Goal: Task Accomplishment & Management: Complete application form

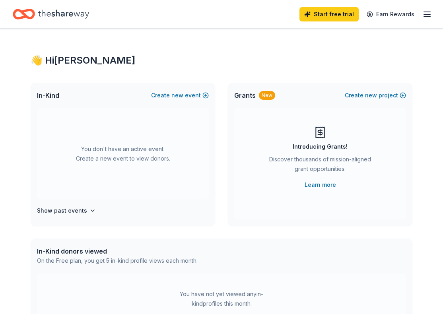
click at [313, 51] on div "👋 Hi Christine In-Kind Create new event You don't have an active event. Create …" at bounding box center [221, 261] width 407 height 465
click at [423, 15] on icon "button" at bounding box center [427, 15] width 10 height 10
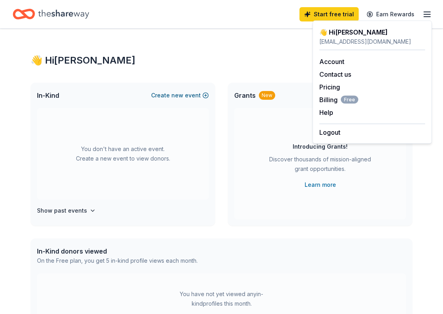
click at [196, 97] on button "Create new event" at bounding box center [180, 96] width 58 height 10
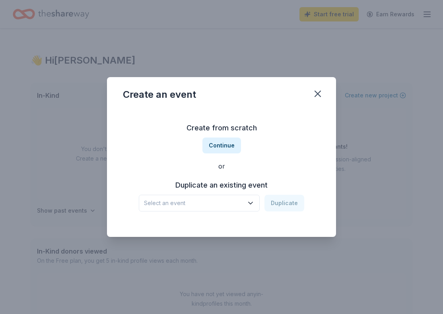
click at [230, 201] on span "Select an event" at bounding box center [193, 204] width 99 height 10
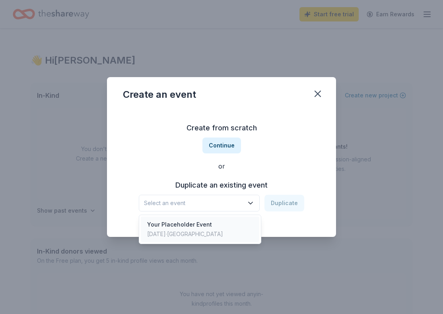
click at [226, 223] on div "Your Placeholder Event Nov 15, 2024 · SF Bay Area" at bounding box center [200, 229] width 119 height 25
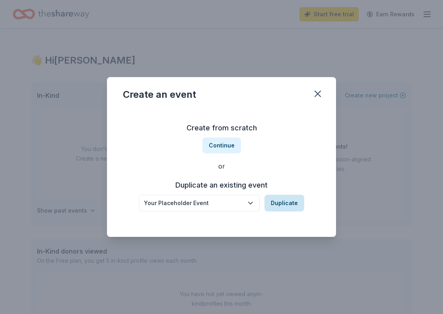
click at [282, 203] on button "Duplicate" at bounding box center [285, 203] width 40 height 17
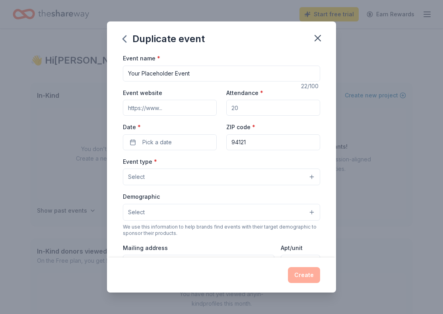
click at [175, 102] on input "Event website" at bounding box center [170, 108] width 94 height 16
click at [177, 80] on input "Your Placeholder Event" at bounding box center [221, 74] width 197 height 16
type input "Champion of the Year gala"
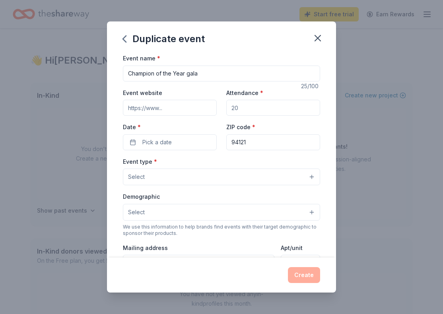
paste input "https://www.donationmatch.com/"
paste input "bestbuddieschampion.org/bayarea"
type input "https://www.bestbuddieschampion.org/bayarea/"
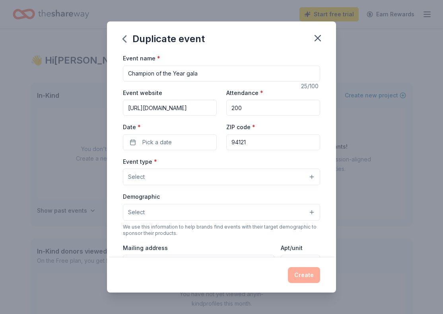
type input "200"
click at [130, 144] on button "Pick a date" at bounding box center [170, 142] width 94 height 16
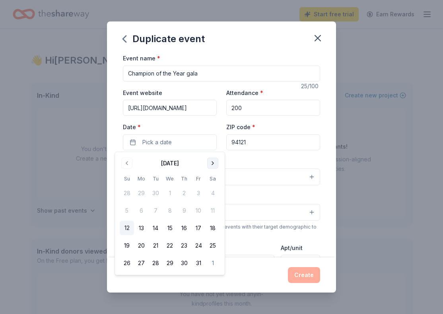
click at [213, 164] on button "Go to next month" at bounding box center [212, 163] width 11 height 11
click at [197, 224] on button "14" at bounding box center [198, 228] width 14 height 14
click at [237, 169] on button "Select" at bounding box center [221, 177] width 197 height 17
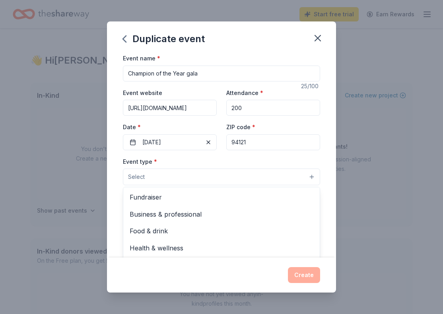
click at [234, 144] on div "Event name * Champion of the Year gala 25 /100 Event website https://www.bestbu…" at bounding box center [221, 237] width 197 height 368
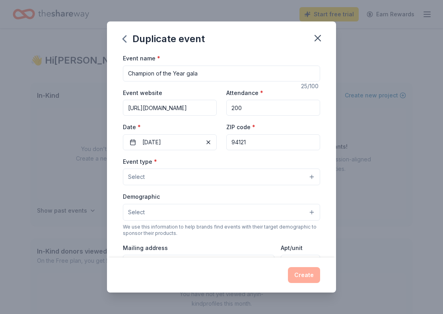
click at [254, 144] on input "94121" at bounding box center [273, 142] width 94 height 16
paste input "03"
type input "94103"
click at [216, 186] on div "Event type * Select Demographic Select We use this information to help brands f…" at bounding box center [221, 240] width 197 height 167
click at [216, 180] on button "Select" at bounding box center [221, 177] width 197 height 17
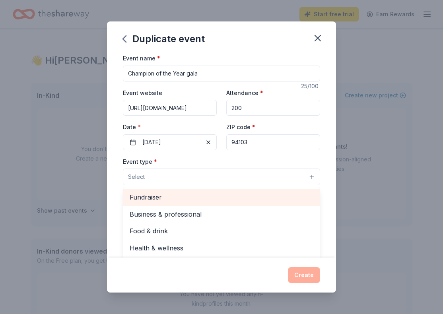
click at [213, 199] on span "Fundraiser" at bounding box center [222, 197] width 184 height 10
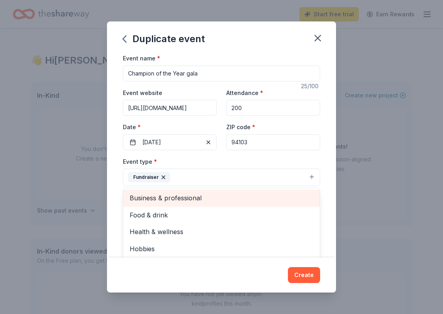
scroll to position [10, 0]
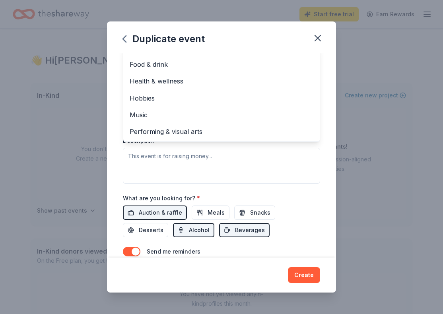
click at [269, 174] on div "Event type * Fundraiser Business & professional Food & drink Health & wellness …" at bounding box center [221, 100] width 197 height 168
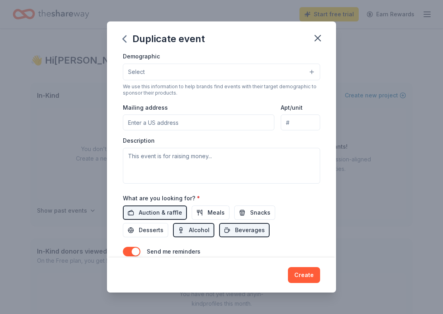
scroll to position [22, 0]
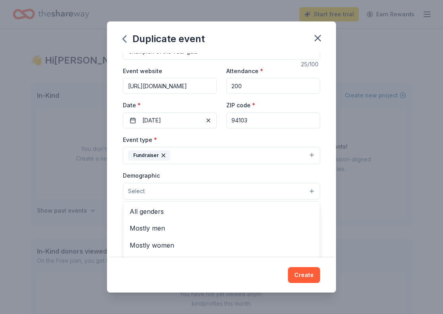
click at [173, 195] on button "Select" at bounding box center [221, 191] width 197 height 17
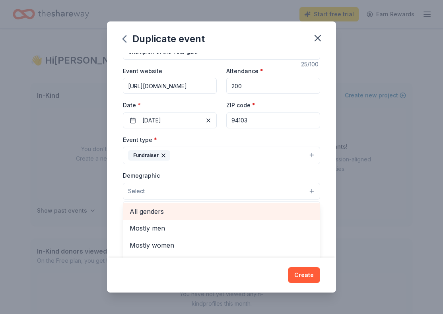
click at [175, 211] on span "All genders" at bounding box center [222, 211] width 184 height 10
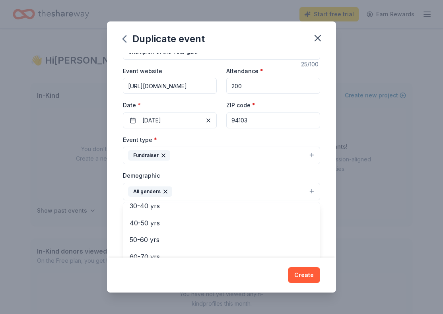
scroll to position [111, 0]
click at [335, 214] on div "Event name * Champion of the Year gala 25 /100 Event website https://www.bestbu…" at bounding box center [221, 155] width 229 height 204
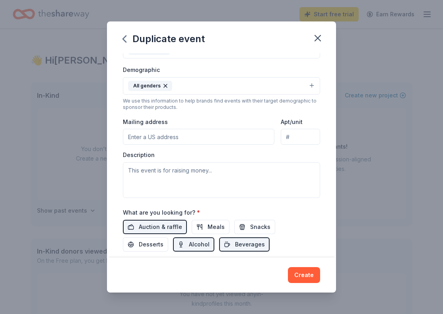
scroll to position [130, 0]
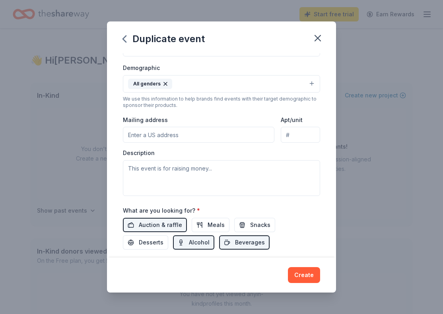
click at [218, 134] on input "Mailing address" at bounding box center [199, 135] width 152 height 16
paste input "901 Mission St Suite B-13, San Francisco, CA 94103"
type input "901 Mission Street, San Francisco, CA, 94103"
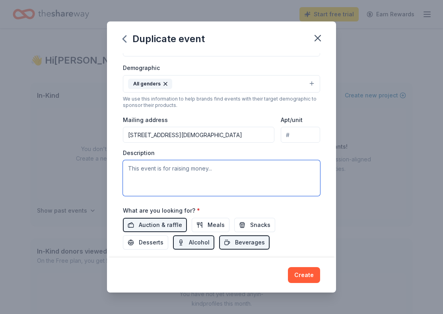
click at [173, 173] on textarea at bounding box center [221, 178] width 197 height 36
paste textarea "Best Buddies International is a nonprofit 501(c)(3) organization dedicated to e…"
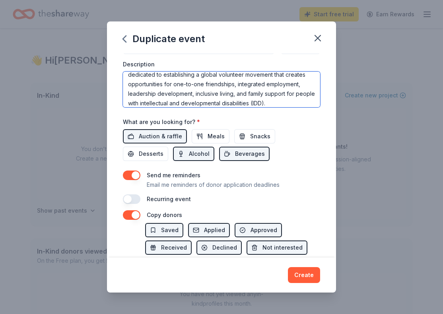
scroll to position [236, 0]
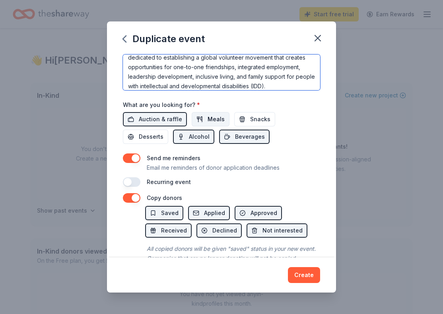
type textarea "Best Buddies International is a nonprofit 501(c)(3) organization dedicated to e…"
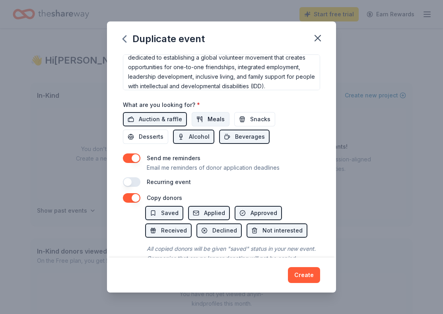
click at [212, 117] on span "Meals" at bounding box center [216, 120] width 17 height 10
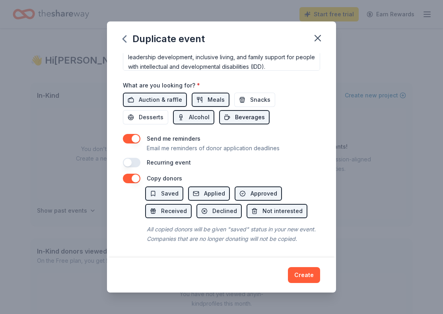
click at [219, 123] on button "Beverages" at bounding box center [244, 117] width 51 height 14
click at [235, 114] on span "Beverages" at bounding box center [250, 118] width 30 height 10
click at [310, 272] on button "Create" at bounding box center [304, 275] width 32 height 16
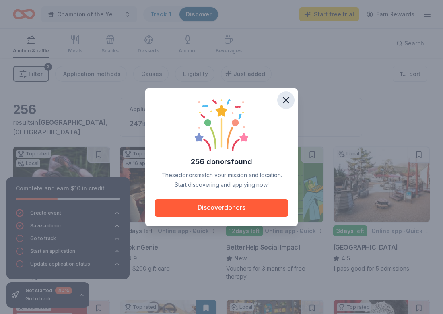
click at [287, 99] on icon "button" at bounding box center [286, 100] width 6 height 6
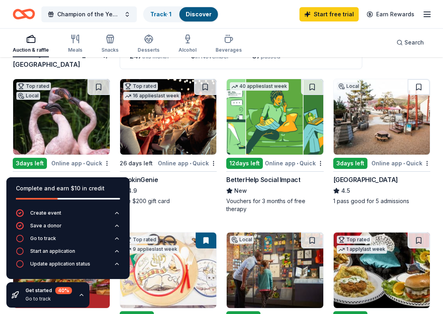
scroll to position [67, 0]
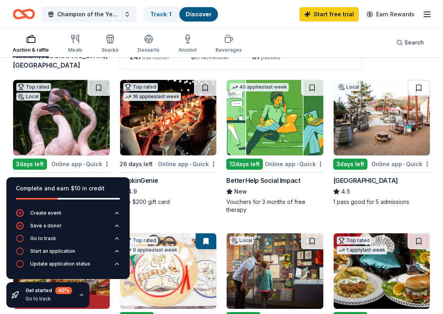
click at [164, 136] on img at bounding box center [168, 118] width 97 height 76
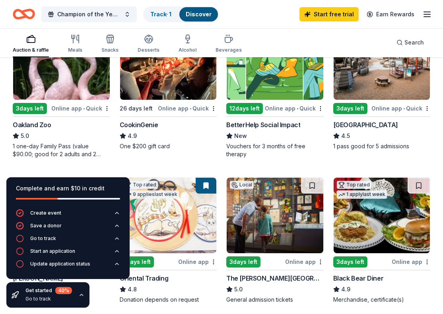
scroll to position [108, 0]
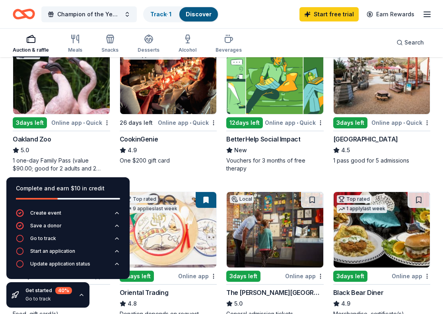
click at [150, 92] on img at bounding box center [168, 77] width 97 height 76
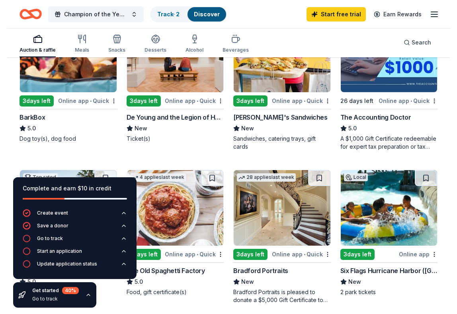
scroll to position [430, 0]
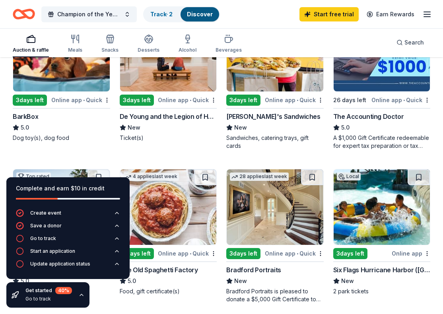
click at [26, 119] on div "BarkBox" at bounding box center [25, 117] width 25 height 10
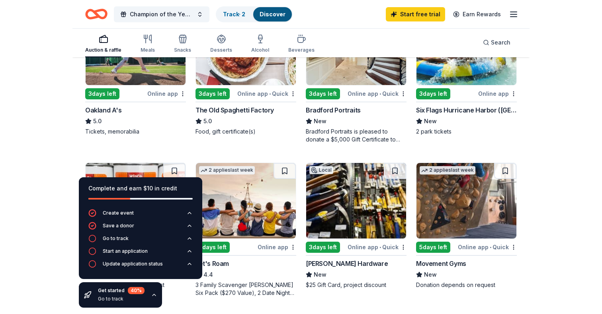
scroll to position [575, 0]
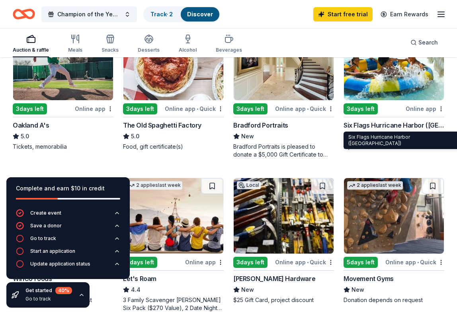
click at [366, 125] on div "Six Flags Hurricane Harbor ([GEOGRAPHIC_DATA])" at bounding box center [393, 126] width 101 height 10
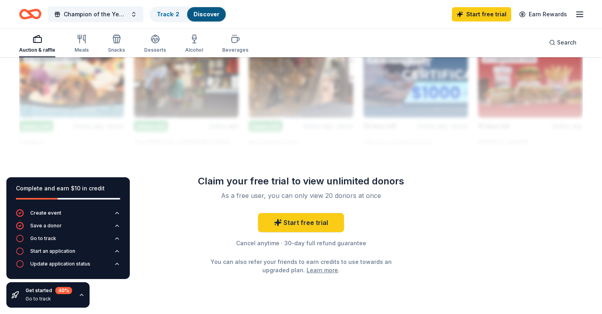
scroll to position [732, 0]
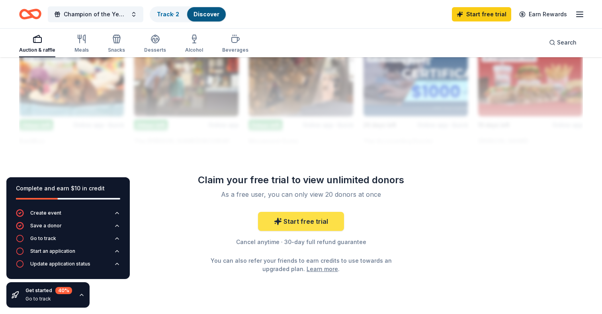
click at [317, 221] on link "Start free trial" at bounding box center [301, 221] width 86 height 19
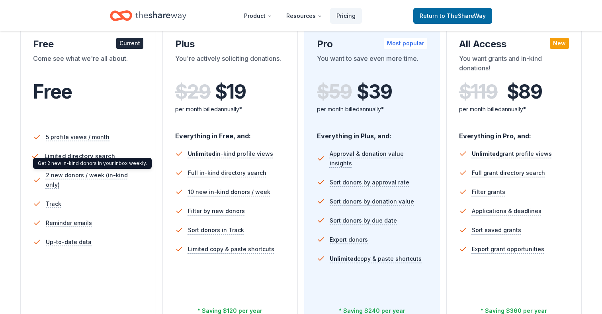
click at [82, 157] on span "Limited directory search" at bounding box center [80, 156] width 70 height 10
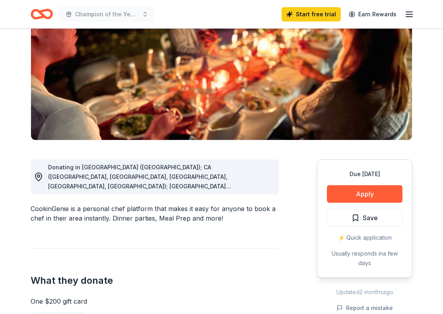
scroll to position [126, 0]
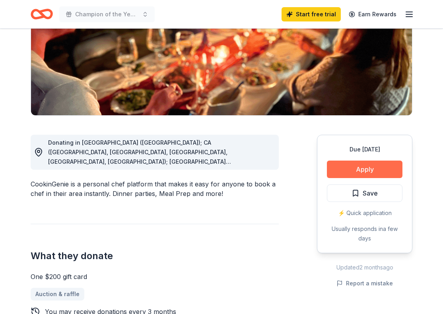
click at [361, 171] on button "Apply" at bounding box center [365, 170] width 76 height 18
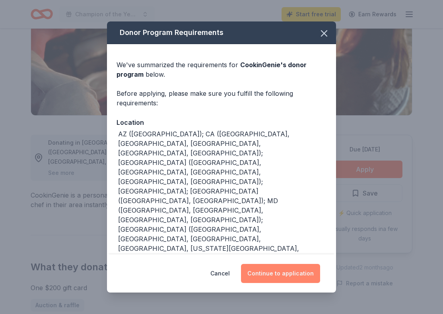
click at [266, 274] on button "Continue to application" at bounding box center [280, 273] width 79 height 19
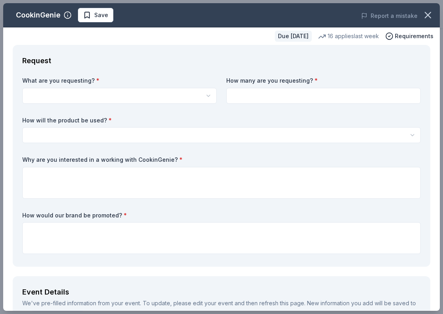
scroll to position [0, 0]
click at [148, 103] on html "Champion of the Year gala Start free trial Earn Rewards Due in 26 days Share Co…" at bounding box center [221, 157] width 443 height 314
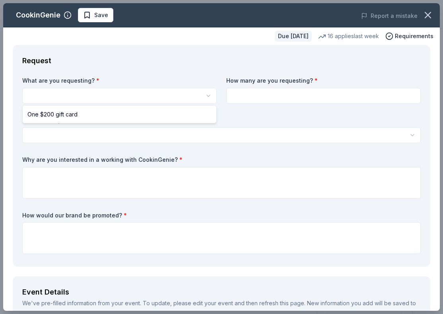
click at [148, 99] on html "Champion of the Year gala Start free trial Earn Rewards Due in 26 days Share Co…" at bounding box center [221, 157] width 443 height 314
select select "One $200 gift card"
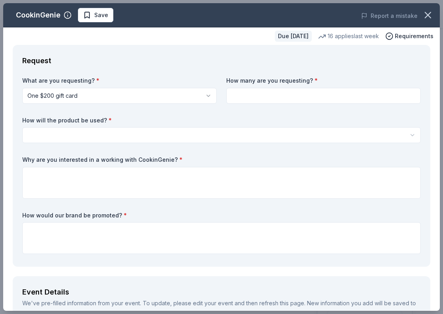
click at [266, 89] on input at bounding box center [323, 96] width 195 height 16
type input "1"
click at [236, 136] on html "Champion of the Year gala Start free trial Earn Rewards Due in 26 days Share Co…" at bounding box center [221, 157] width 443 height 314
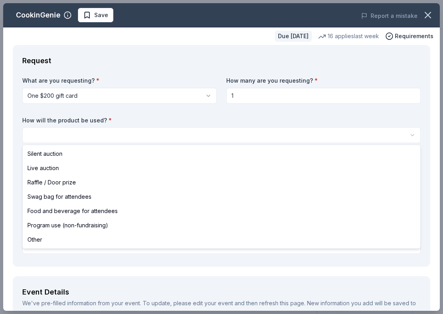
select select "silentAuction"
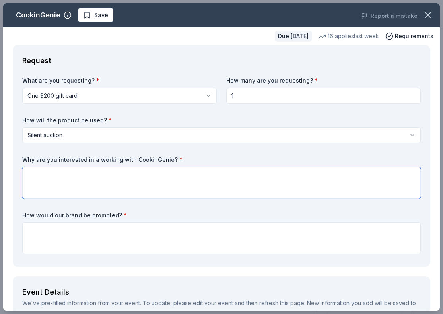
click at [166, 176] on textarea at bounding box center [221, 183] width 399 height 32
type textarea "Looks like a fun fit for people who like to host parties - which our group love…"
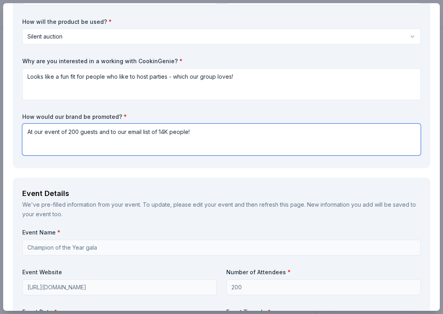
scroll to position [105, 0]
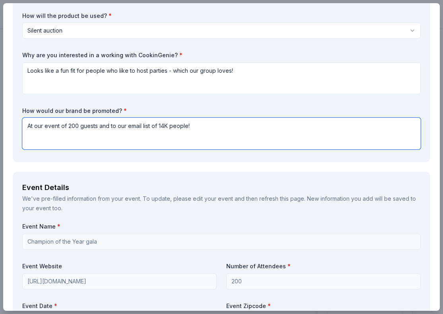
type textarea "At our event of 200 guests and to our email list of 14K people!"
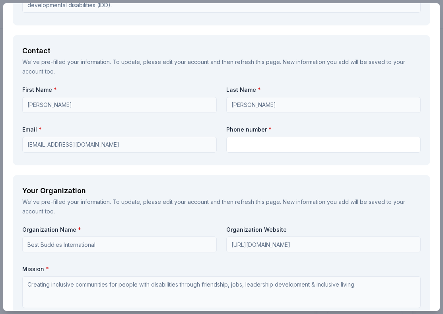
scroll to position [524, 0]
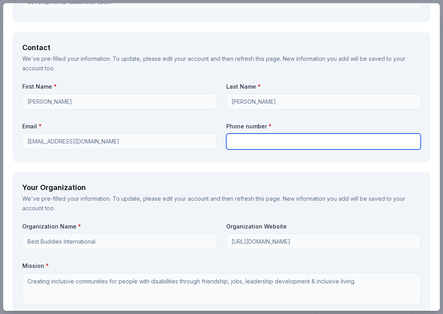
click at [257, 140] on input "text" at bounding box center [323, 142] width 195 height 16
type input "4153000624"
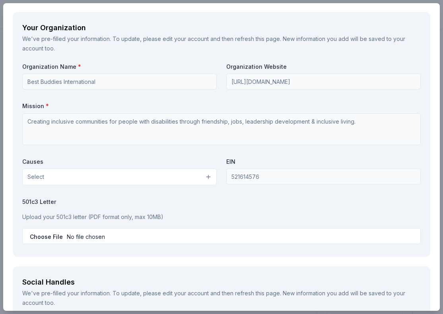
scroll to position [728, 0]
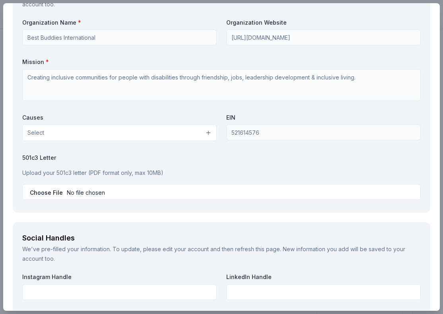
click at [171, 134] on button "Select" at bounding box center [119, 133] width 195 height 17
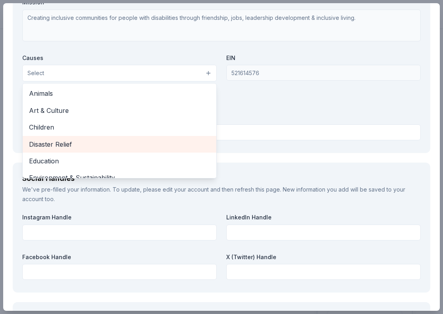
scroll to position [788, 0]
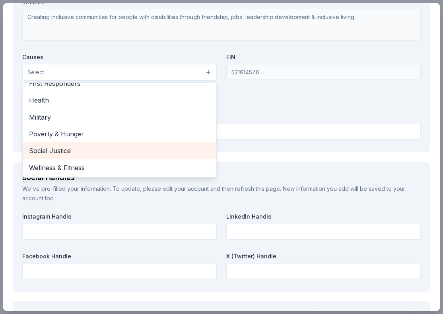
click at [121, 146] on span "Social Justice" at bounding box center [119, 151] width 181 height 10
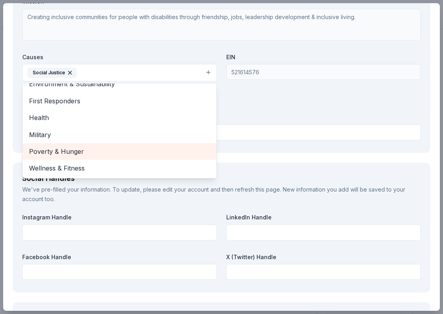
scroll to position [94, 0]
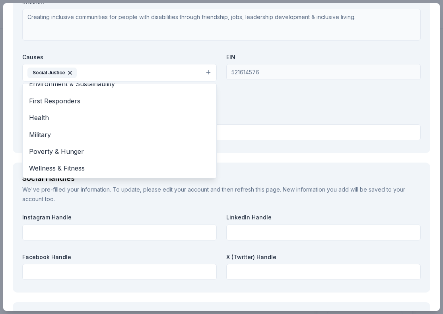
click at [253, 74] on div "Organization Name * Best Buddies International Organization Website http://www.…" at bounding box center [221, 50] width 399 height 185
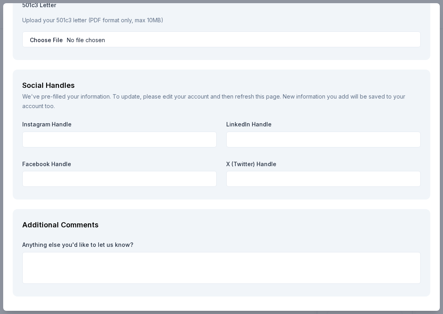
scroll to position [882, 0]
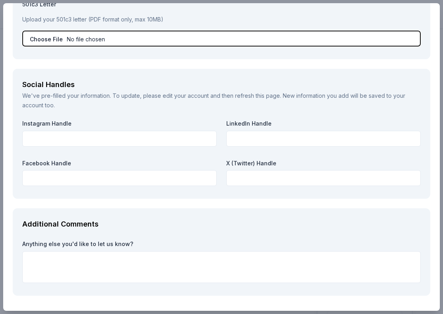
click at [37, 37] on input "file" at bounding box center [221, 39] width 399 height 16
click at [44, 41] on input "file" at bounding box center [221, 39] width 399 height 16
type input "C:\fakepath\BBI 501c3 (1) (2).pdf"
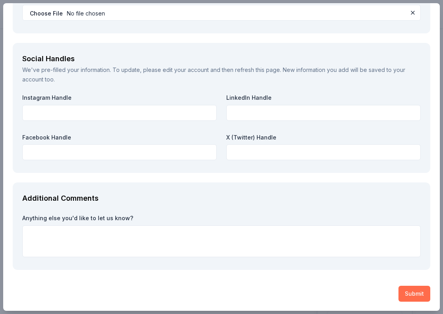
click at [403, 287] on button "Submit" at bounding box center [415, 294] width 32 height 16
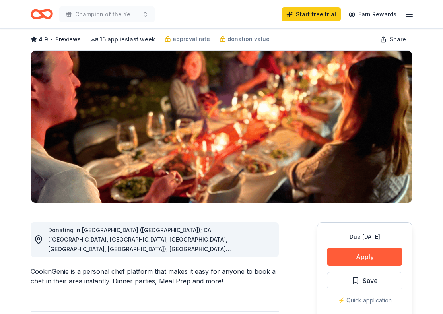
scroll to position [6, 0]
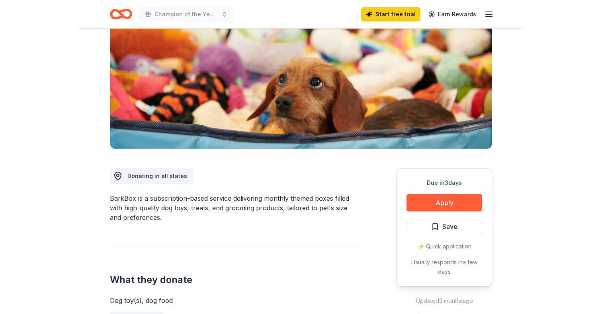
scroll to position [123, 0]
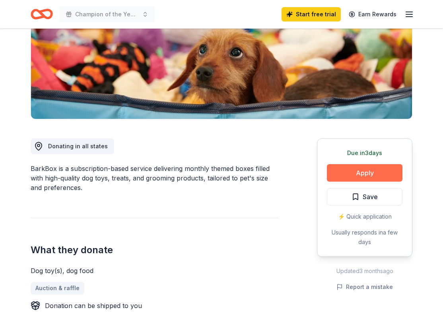
click at [381, 172] on button "Apply" at bounding box center [365, 173] width 76 height 18
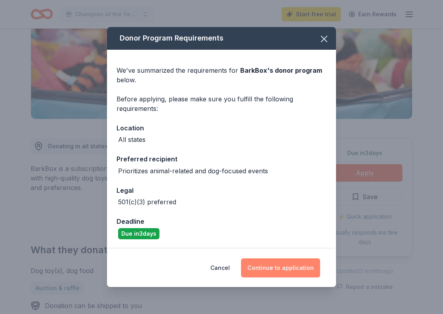
click at [286, 273] on button "Continue to application" at bounding box center [280, 268] width 79 height 19
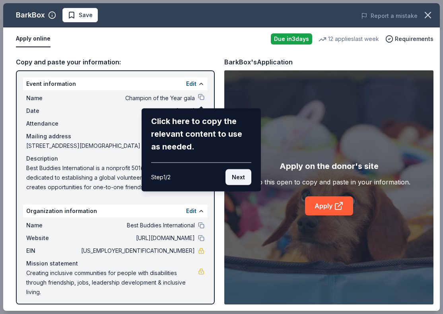
click at [232, 178] on button "Next" at bounding box center [239, 177] width 26 height 16
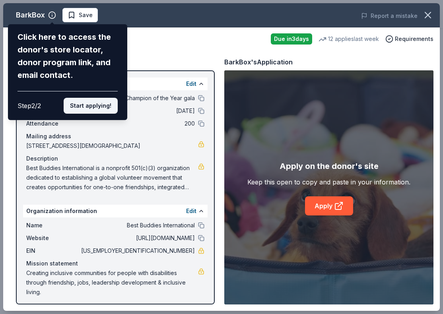
click at [97, 102] on button "Start applying!" at bounding box center [91, 106] width 54 height 16
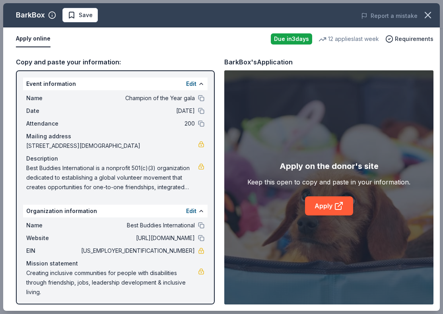
click at [322, 205] on div "BarkBox Save Report a mistake Apply online Due in 3 days 12 applies last week R…" at bounding box center [221, 157] width 437 height 308
click at [335, 206] on icon at bounding box center [338, 207] width 6 height 6
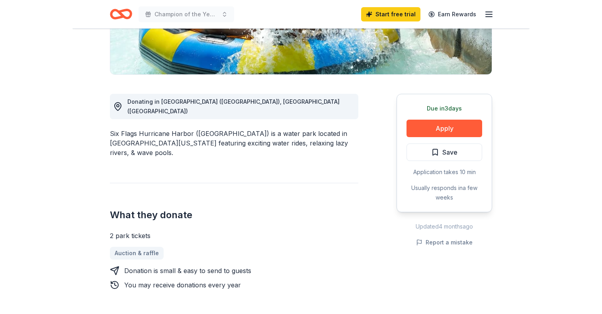
scroll to position [230, 0]
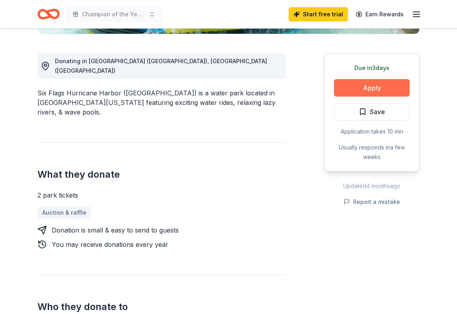
click at [355, 79] on button "Apply" at bounding box center [372, 88] width 76 height 18
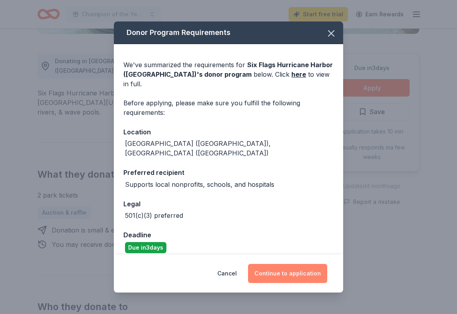
click at [277, 277] on button "Continue to application" at bounding box center [287, 273] width 79 height 19
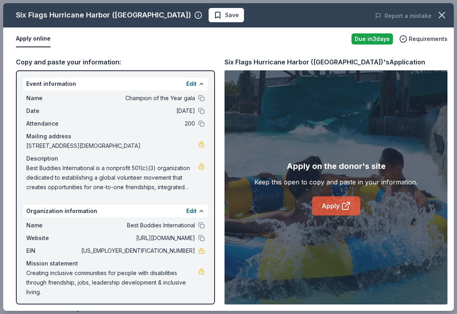
click at [317, 204] on link "Apply" at bounding box center [336, 206] width 48 height 19
